Goal: Transaction & Acquisition: Purchase product/service

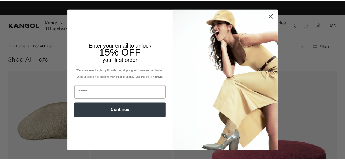
scroll to position [0, 112]
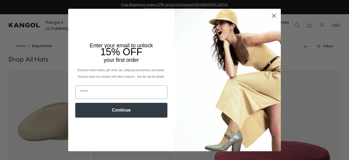
click at [270, 16] on circle "Close dialog" at bounding box center [274, 15] width 9 height 9
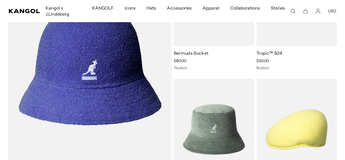
scroll to position [0, 0]
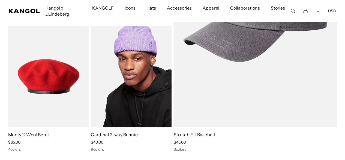
click at [137, 88] on img at bounding box center [131, 76] width 81 height 101
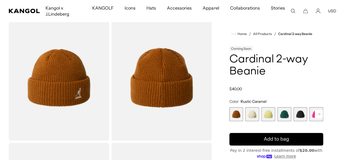
scroll to position [27, 0]
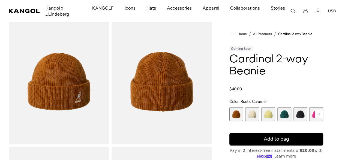
click at [258, 112] on span "2 of 14" at bounding box center [252, 114] width 14 height 14
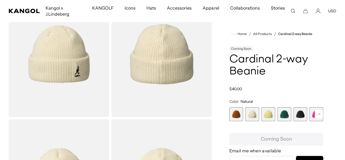
scroll to position [0, 112]
click at [315, 114] on rect at bounding box center [319, 114] width 8 height 8
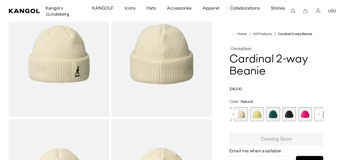
click at [315, 114] on rect at bounding box center [319, 114] width 8 height 8
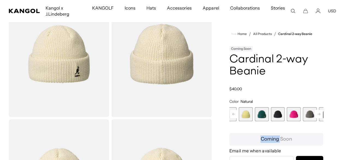
click at [315, 114] on rect at bounding box center [319, 114] width 8 height 8
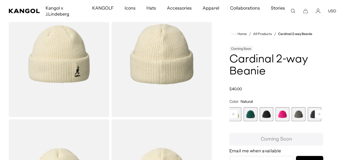
click at [315, 114] on rect at bounding box center [319, 114] width 8 height 8
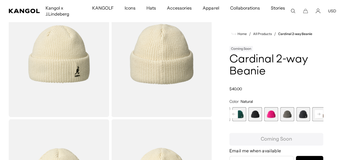
click at [315, 114] on rect at bounding box center [319, 114] width 8 height 8
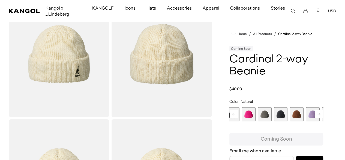
click at [274, 113] on span "8 of 14" at bounding box center [281, 114] width 14 height 14
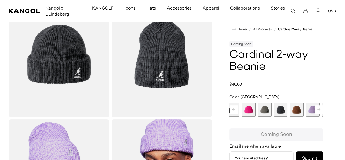
scroll to position [0, 112]
click at [322, 111] on span "11 of 14" at bounding box center [329, 109] width 14 height 14
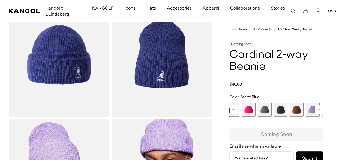
scroll to position [0, 112]
